Goal: Task Accomplishment & Management: Complete application form

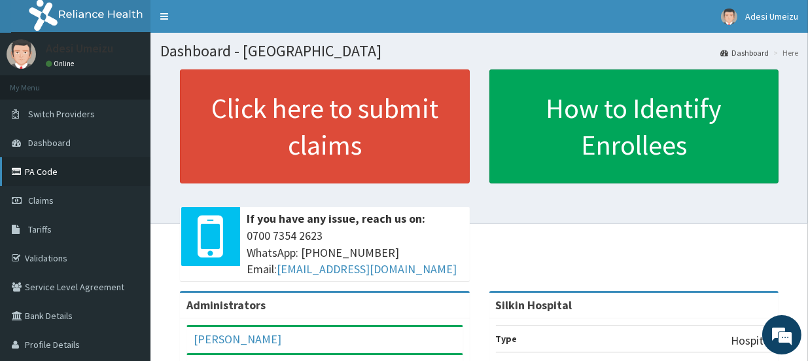
click at [46, 170] on link "PA Code" at bounding box center [75, 171] width 151 height 29
click at [47, 195] on span "Claims" at bounding box center [41, 200] width 26 height 12
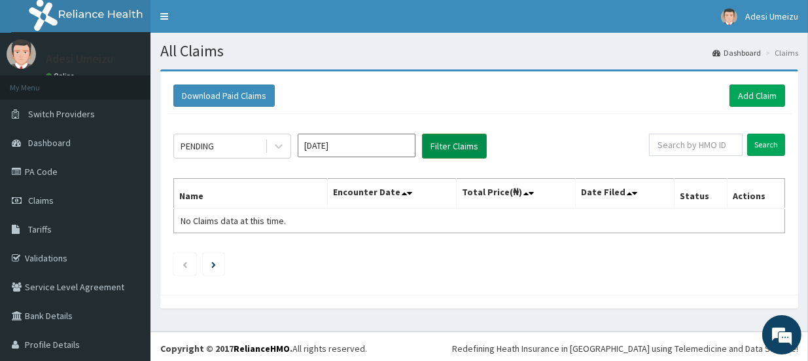
click at [461, 147] on button "Filter Claims" at bounding box center [454, 146] width 65 height 25
click at [279, 148] on icon at bounding box center [278, 145] width 13 height 13
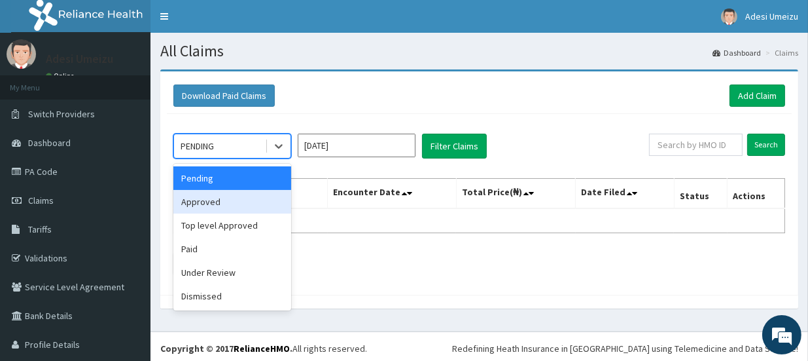
click at [226, 201] on div "Approved" at bounding box center [232, 202] width 118 height 24
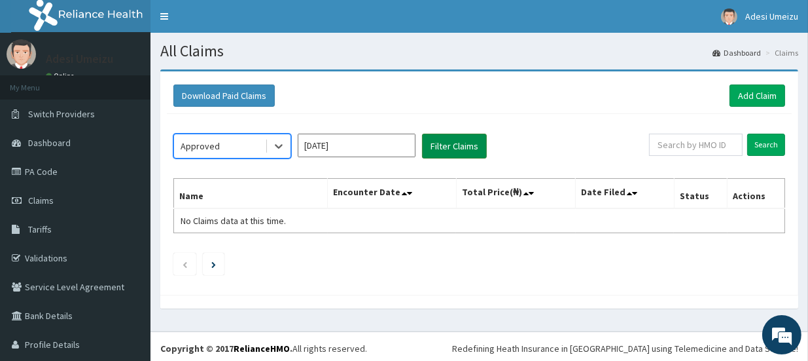
click at [453, 149] on button "Filter Claims" at bounding box center [454, 146] width 65 height 25
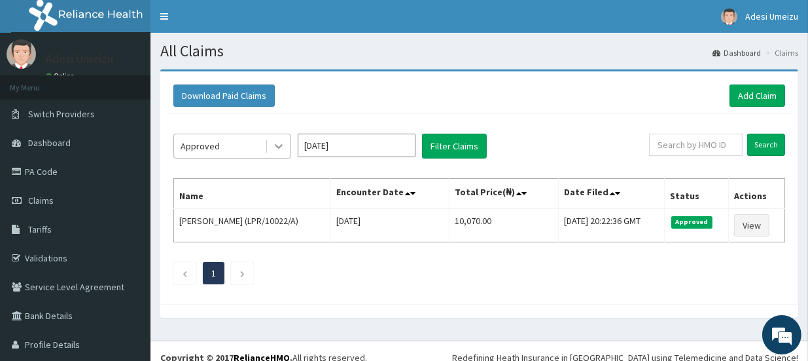
click at [279, 143] on icon at bounding box center [278, 145] width 13 height 13
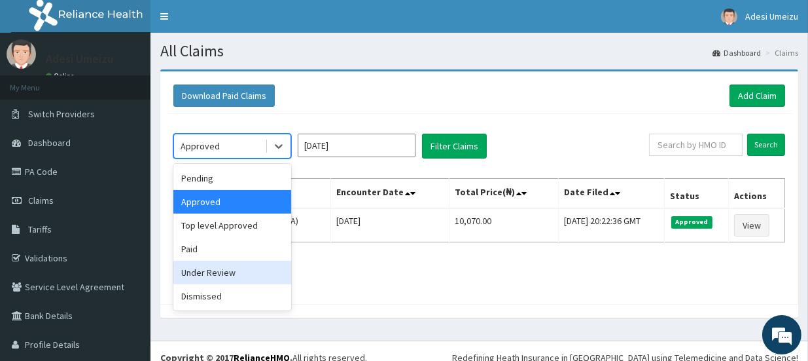
click at [230, 271] on div "Under Review" at bounding box center [232, 272] width 118 height 24
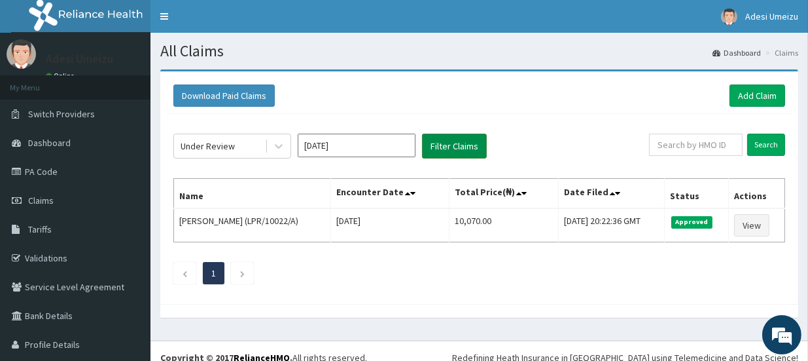
click at [450, 139] on button "Filter Claims" at bounding box center [454, 146] width 65 height 25
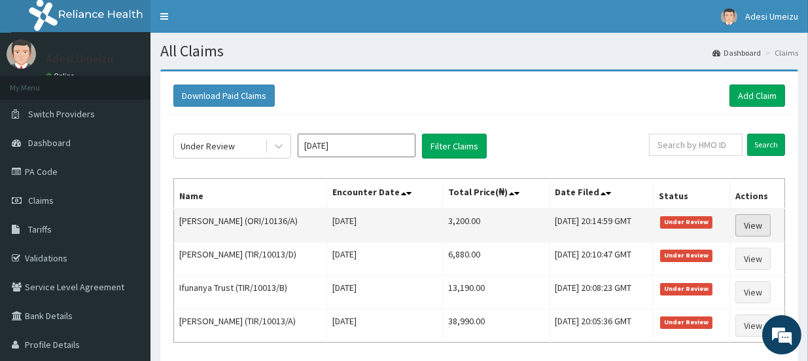
click at [757, 223] on link "View" at bounding box center [753, 225] width 35 height 22
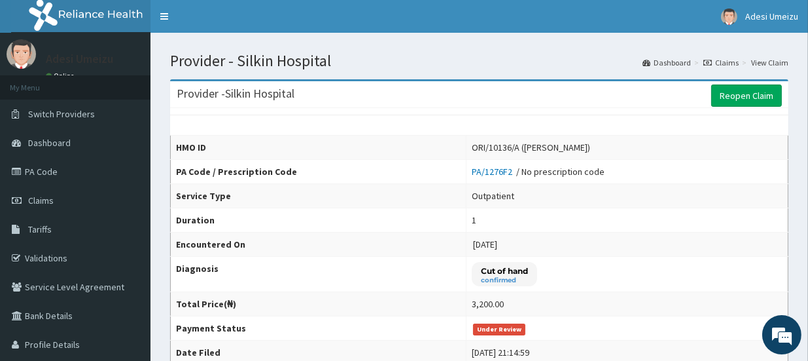
click at [749, 257] on td "Cut of hand confirmed" at bounding box center [627, 274] width 322 height 35
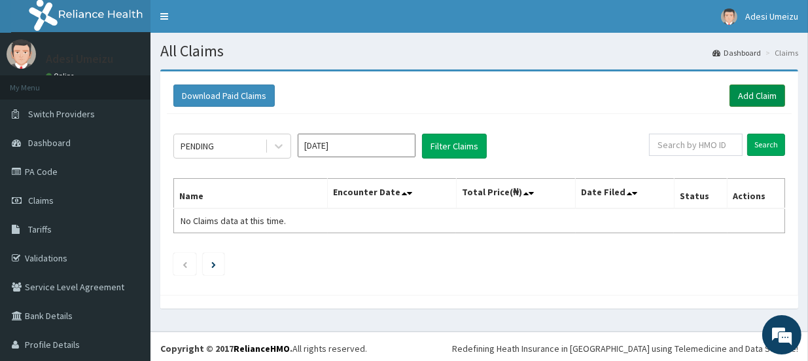
click at [747, 96] on link "Add Claim" at bounding box center [758, 95] width 56 height 22
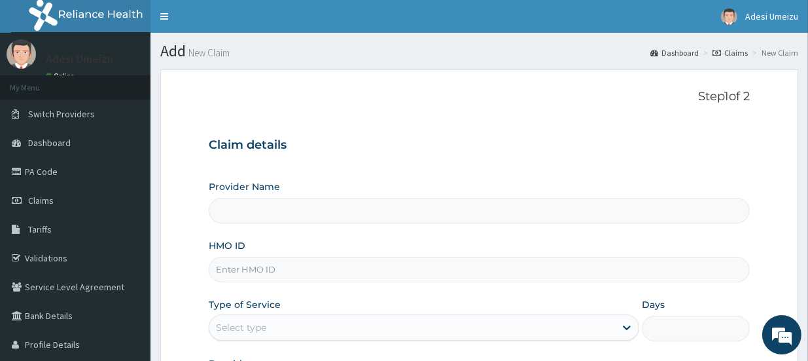
type input "Silkin Hospital"
click at [230, 271] on input "HMO ID" at bounding box center [479, 270] width 541 height 26
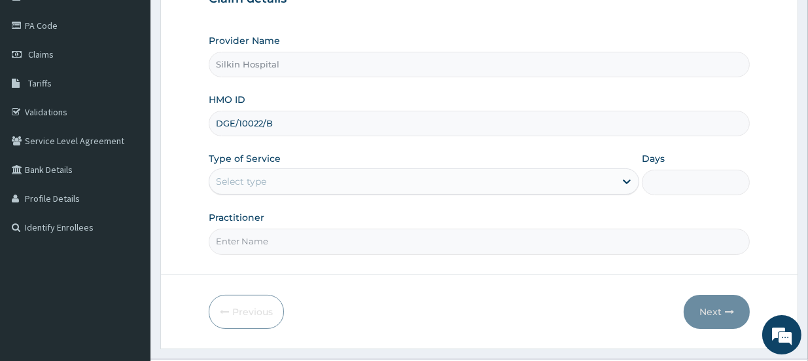
scroll to position [156, 0]
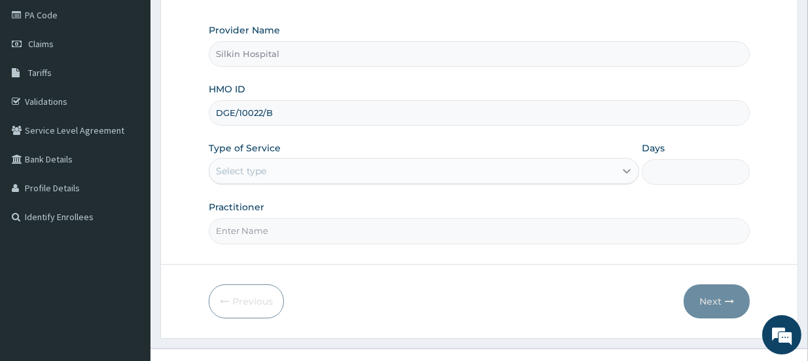
type input "DGE/10022/B"
click at [625, 169] on icon at bounding box center [628, 171] width 8 height 5
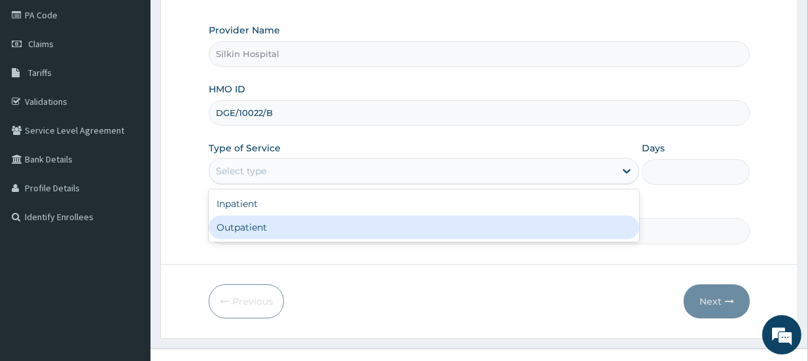
click at [554, 229] on div "Outpatient" at bounding box center [424, 227] width 431 height 24
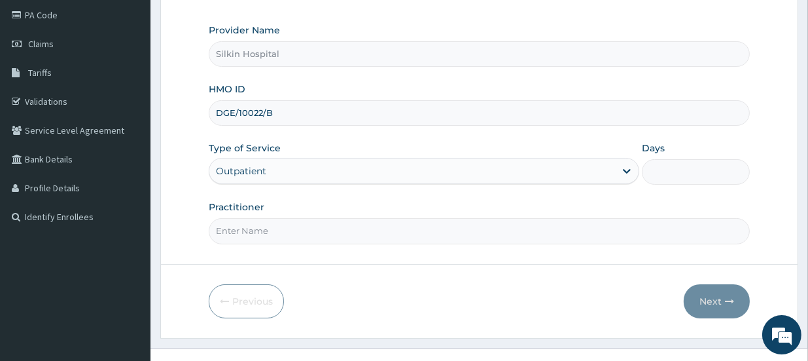
type input "1"
click at [397, 231] on input "Practitioner" at bounding box center [479, 231] width 541 height 26
type input "[PERSON_NAME]"
click at [716, 303] on button "Next" at bounding box center [717, 301] width 66 height 34
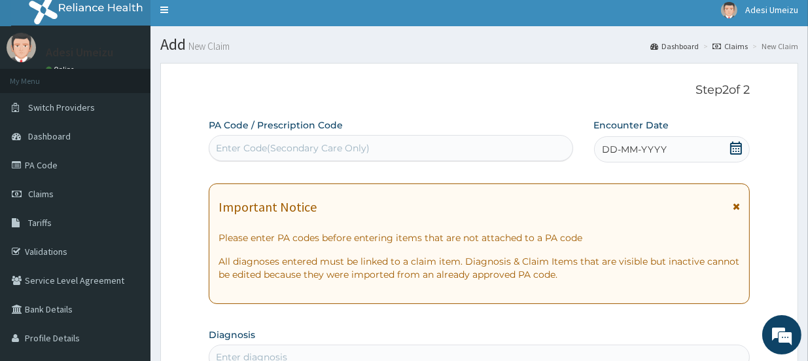
scroll to position [0, 0]
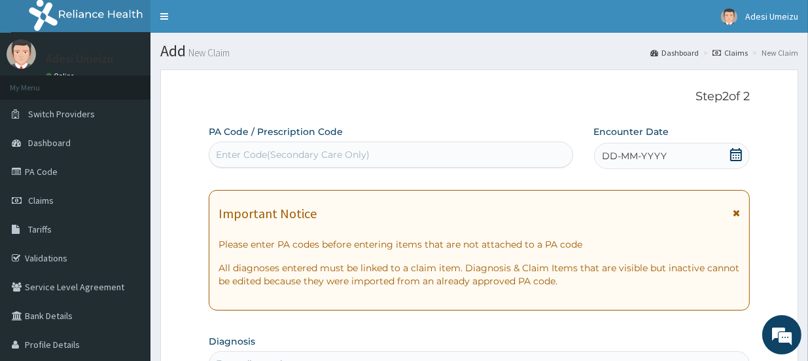
click at [266, 155] on div "Enter Code(Secondary Care Only)" at bounding box center [293, 154] width 154 height 13
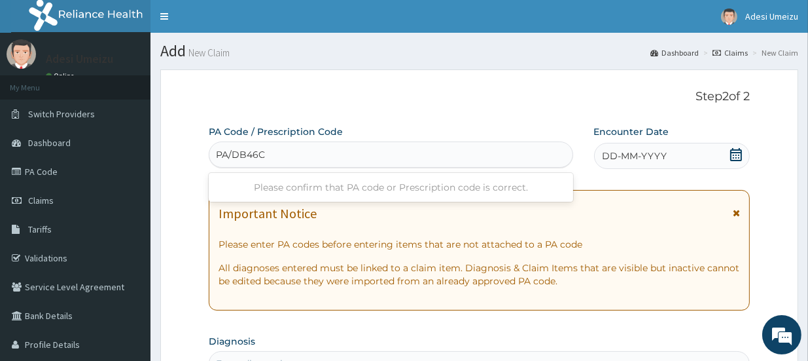
type input "PA/DB46C1"
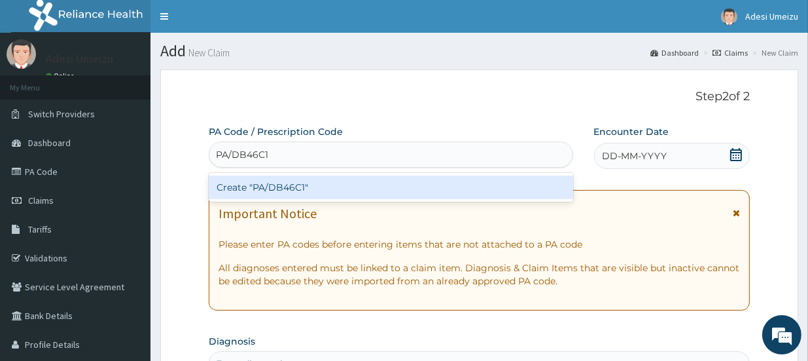
click at [282, 188] on div "Create "PA/DB46C1"" at bounding box center [391, 187] width 365 height 24
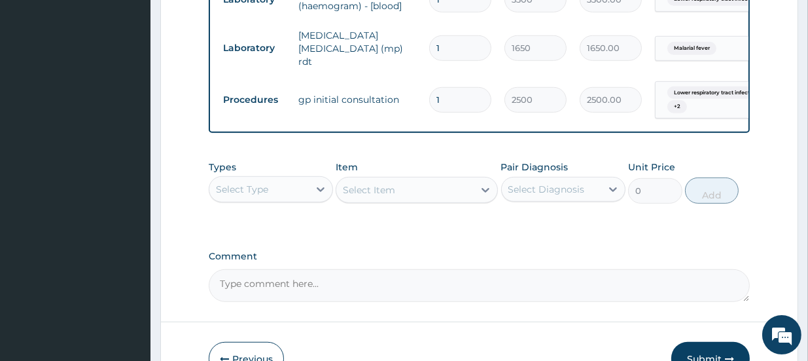
scroll to position [947, 0]
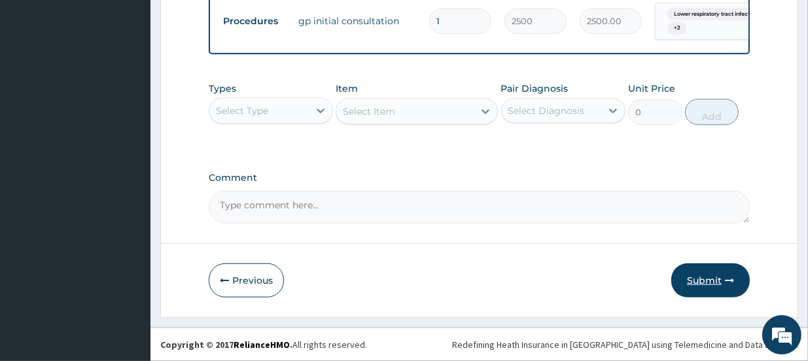
click at [701, 280] on button "Submit" at bounding box center [710, 280] width 79 height 34
